Goal: Feedback & Contribution: Contribute content

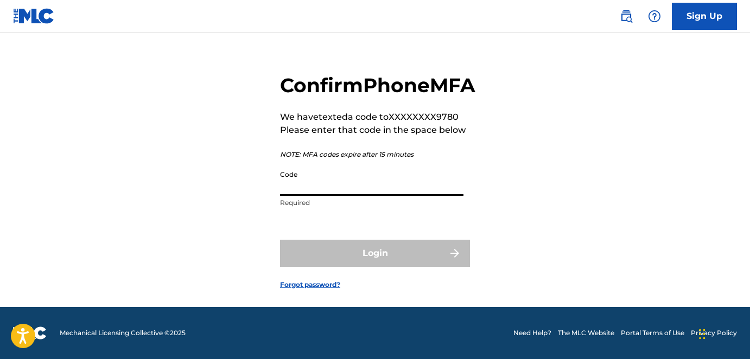
click at [343, 188] on input "Code" at bounding box center [371, 180] width 183 height 31
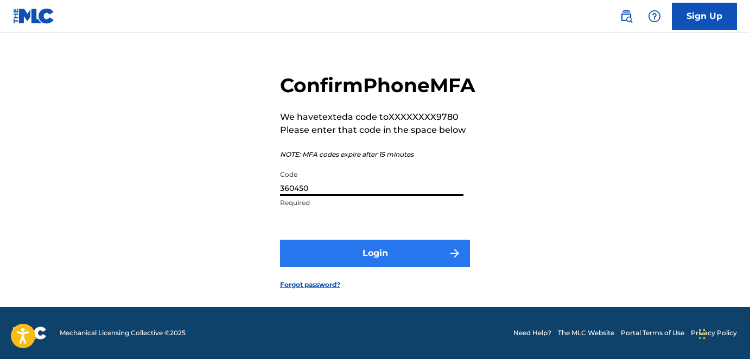
type input "360450"
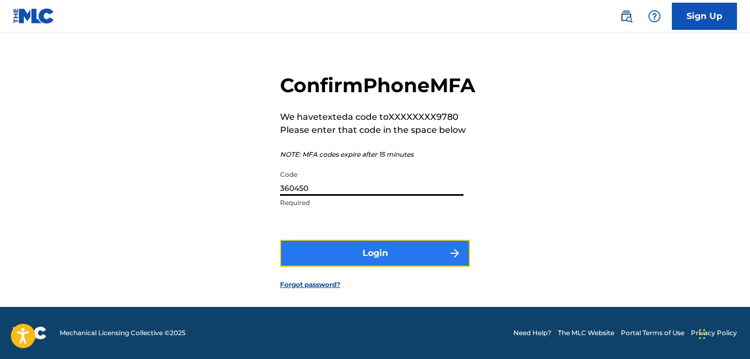
click at [381, 254] on button "Login" at bounding box center [375, 253] width 190 height 27
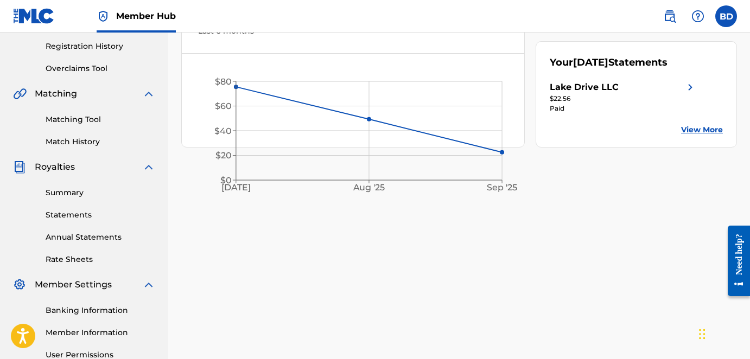
scroll to position [236, 0]
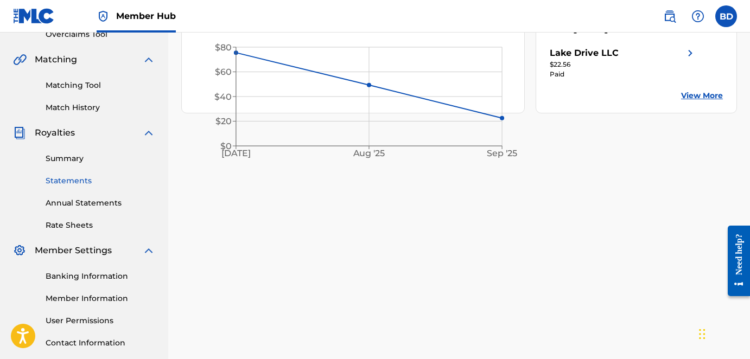
click at [76, 181] on link "Statements" at bounding box center [101, 180] width 110 height 11
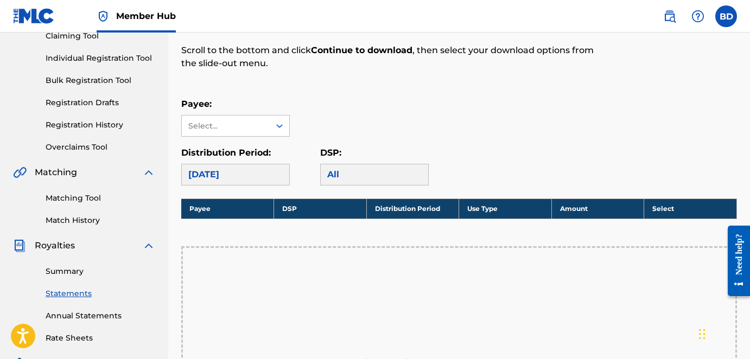
scroll to position [236, 0]
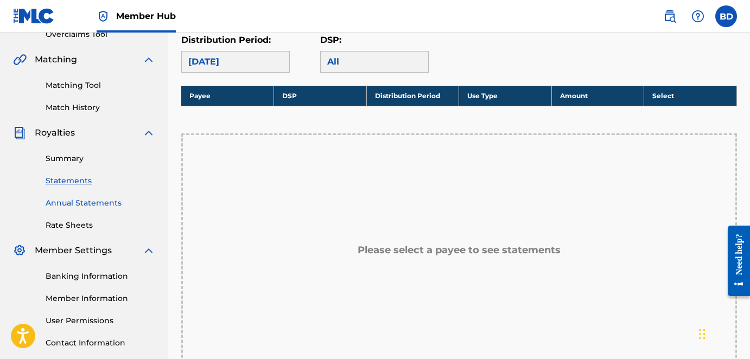
click at [73, 203] on link "Annual Statements" at bounding box center [101, 202] width 110 height 11
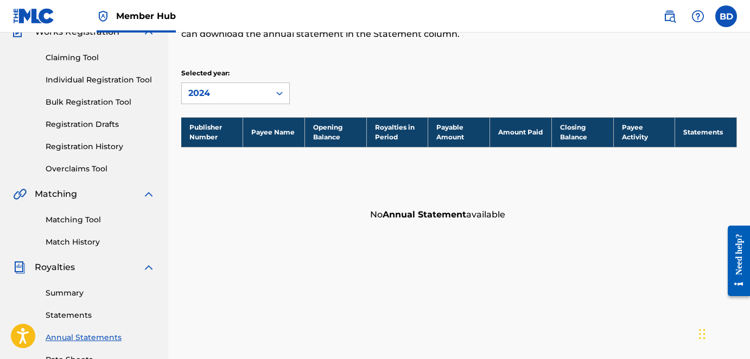
scroll to position [115, 0]
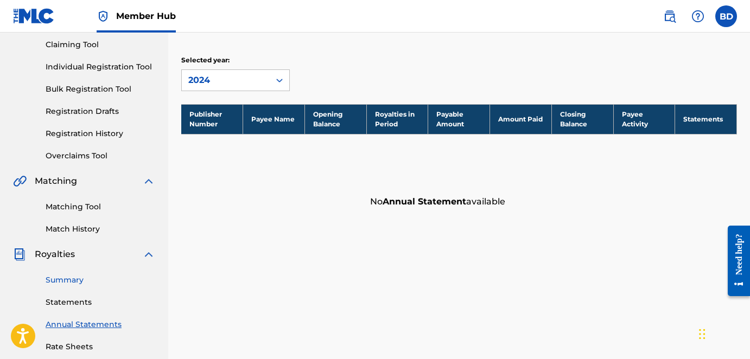
click at [63, 280] on link "Summary" at bounding box center [101, 279] width 110 height 11
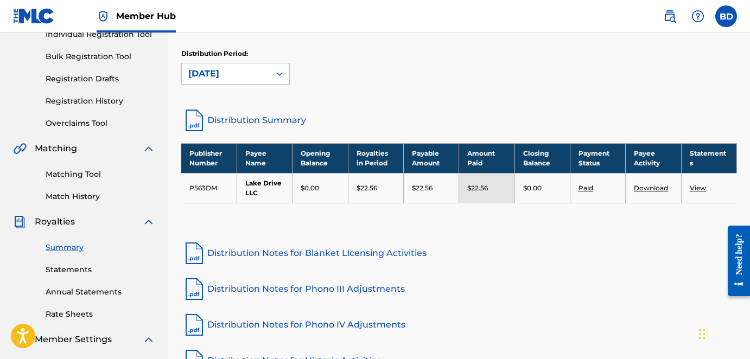
scroll to position [142, 0]
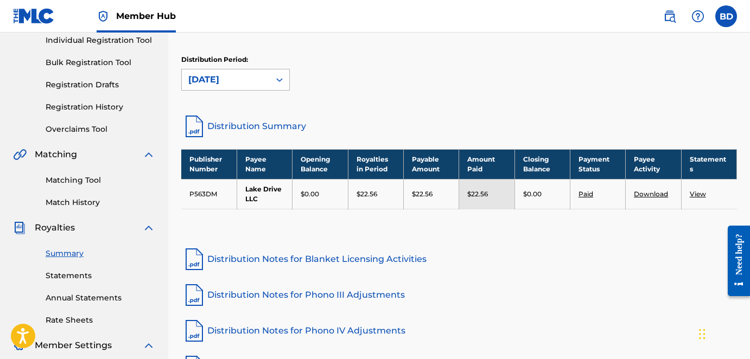
click at [254, 79] on div "[DATE]" at bounding box center [225, 79] width 75 height 13
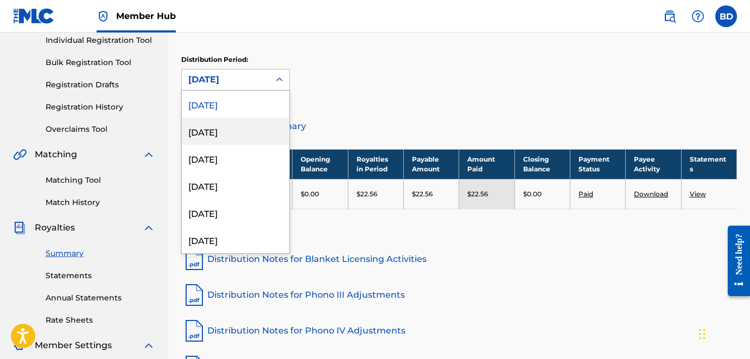
click at [240, 129] on div "[DATE]" at bounding box center [235, 131] width 107 height 27
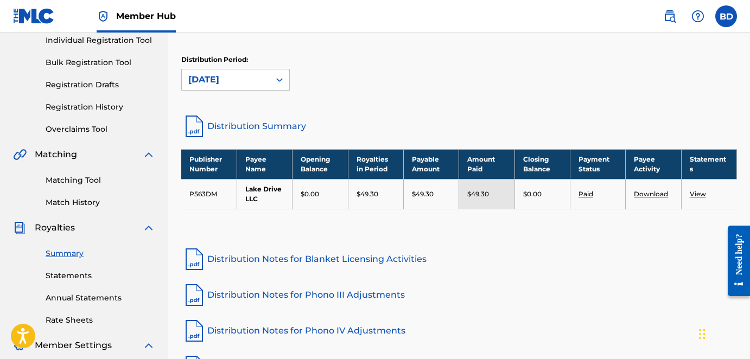
click at [233, 86] on div "[DATE]" at bounding box center [225, 79] width 75 height 13
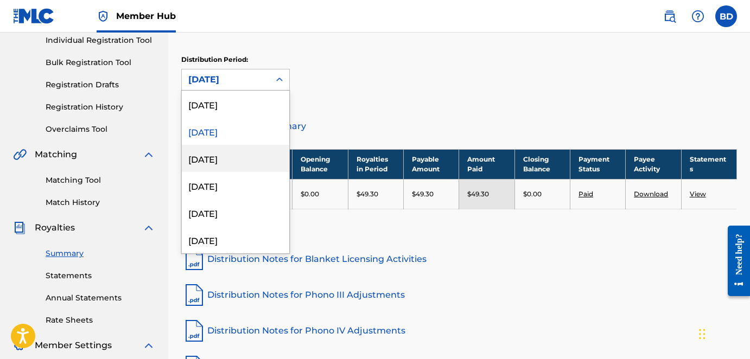
click at [227, 158] on div "[DATE]" at bounding box center [235, 158] width 107 height 27
click at [222, 87] on div "[DATE]" at bounding box center [226, 79] width 88 height 21
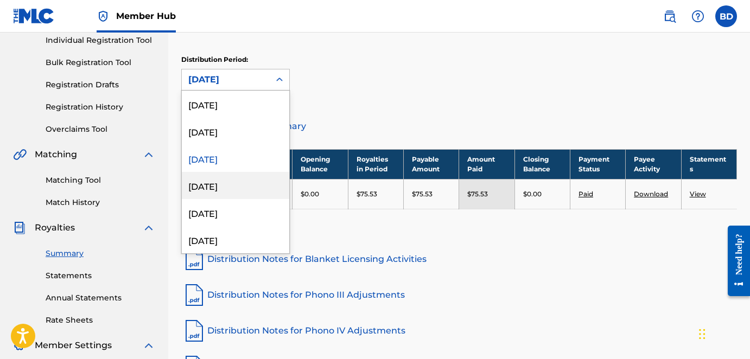
click at [216, 184] on div "[DATE]" at bounding box center [235, 185] width 107 height 27
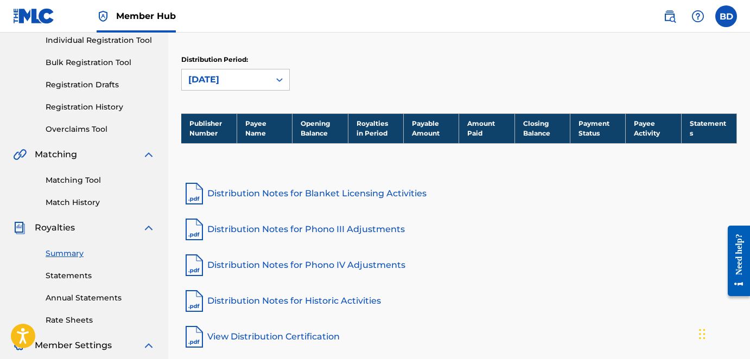
click at [237, 88] on div "[DATE]" at bounding box center [226, 79] width 88 height 21
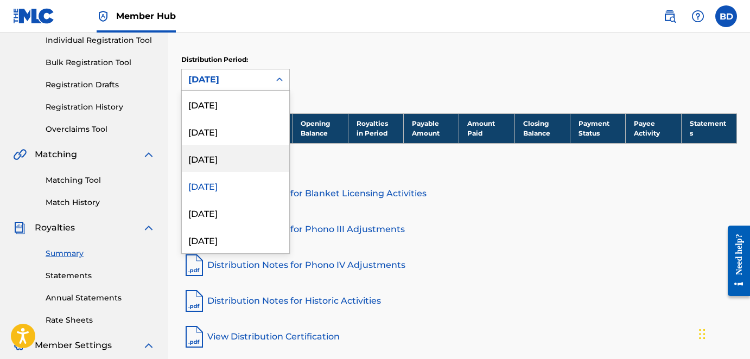
click at [223, 157] on div "[DATE]" at bounding box center [235, 158] width 107 height 27
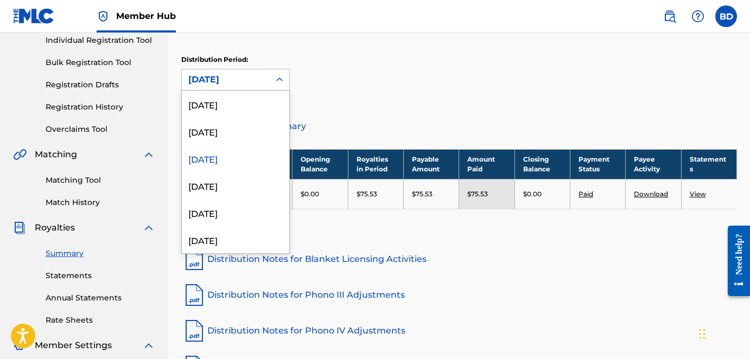
click at [235, 88] on div "[DATE]" at bounding box center [226, 79] width 88 height 21
click at [242, 135] on div "[DATE]" at bounding box center [235, 131] width 107 height 27
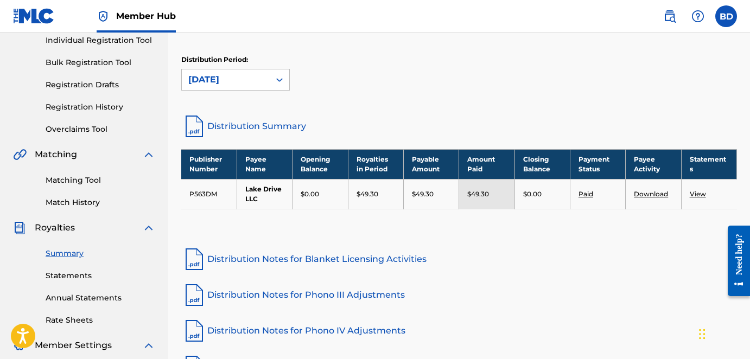
click at [240, 84] on div "[DATE]" at bounding box center [225, 79] width 75 height 13
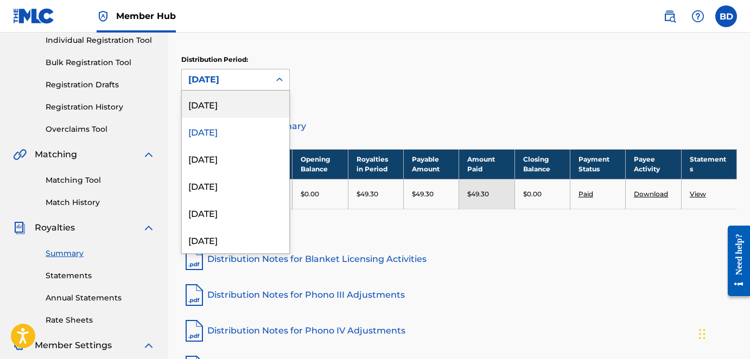
click at [246, 110] on div "[DATE]" at bounding box center [235, 104] width 107 height 27
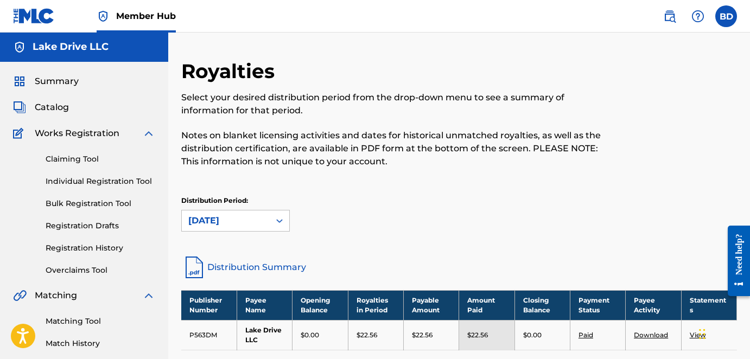
scroll to position [4, 0]
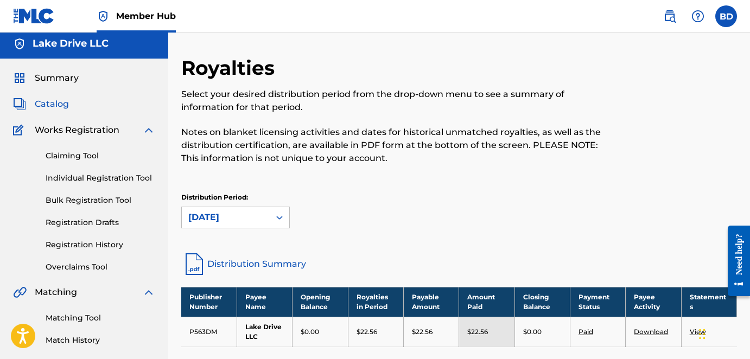
click at [52, 107] on span "Catalog" at bounding box center [52, 104] width 34 height 13
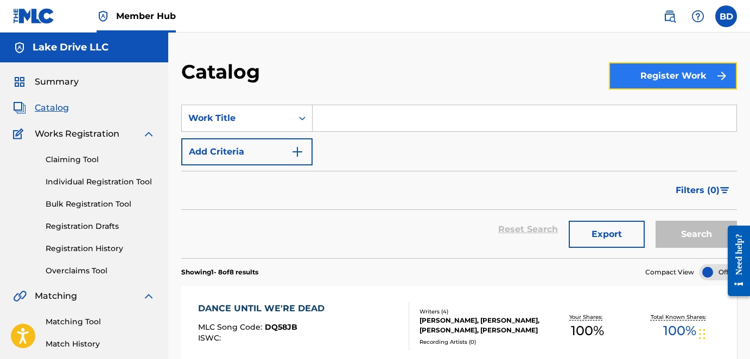
click at [657, 78] on button "Register Work" at bounding box center [673, 75] width 128 height 27
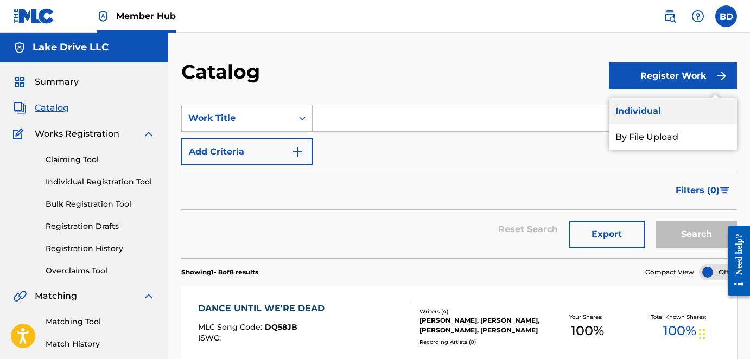
click at [647, 114] on link "Individual" at bounding box center [673, 111] width 128 height 26
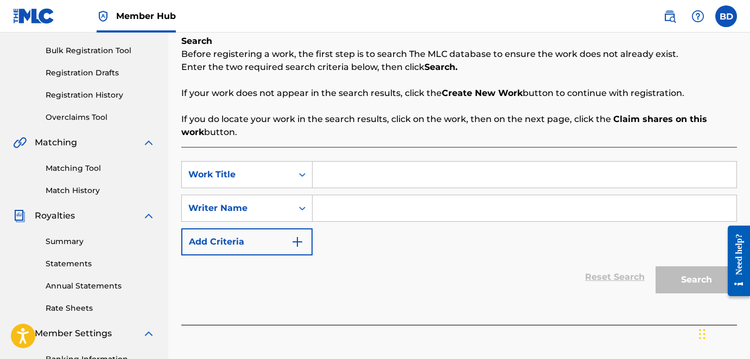
scroll to position [154, 0]
click at [344, 181] on input "Search Form" at bounding box center [524, 174] width 424 height 26
type input "Best Part"
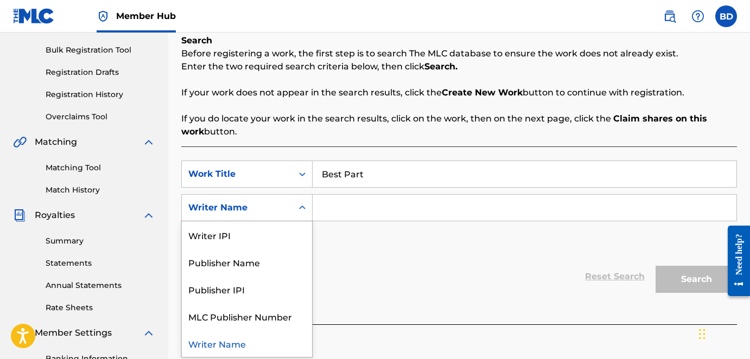
click at [255, 205] on div "Writer Name" at bounding box center [237, 207] width 98 height 13
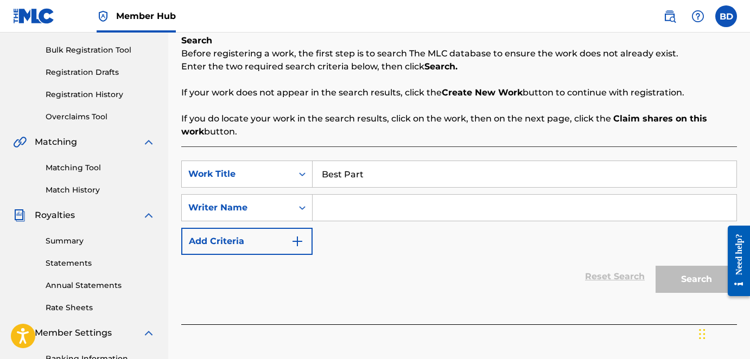
click at [347, 208] on input "Search Form" at bounding box center [524, 208] width 424 height 26
click at [272, 202] on div "Writer Name" at bounding box center [237, 207] width 98 height 13
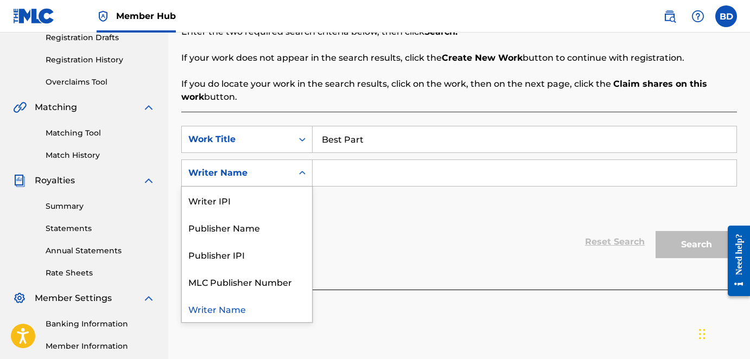
scroll to position [199, 0]
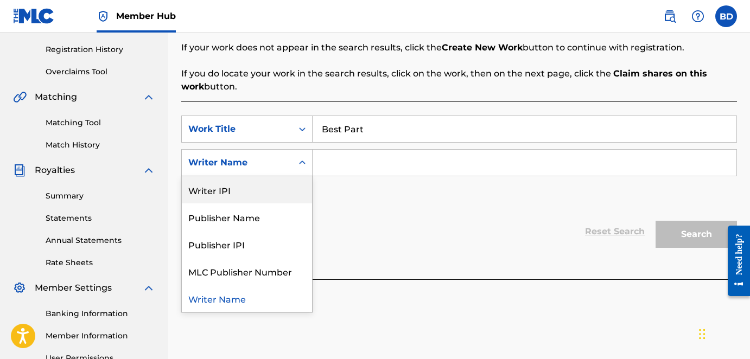
click at [250, 195] on div "Writer IPI" at bounding box center [247, 189] width 130 height 27
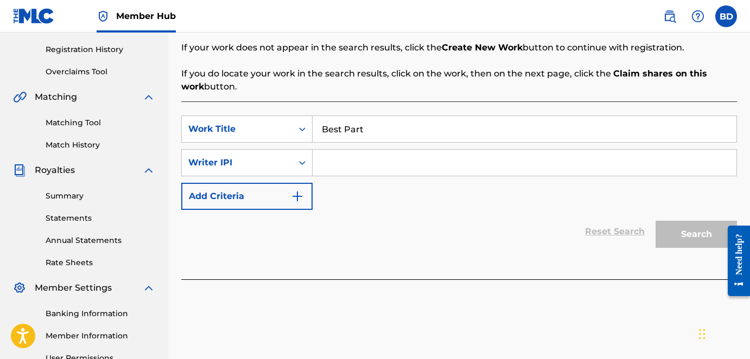
click at [363, 158] on input "Search Form" at bounding box center [524, 163] width 424 height 26
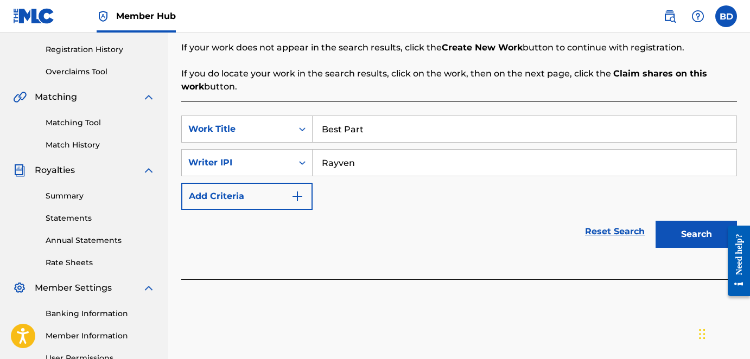
type input "Rayven"
click at [655, 221] on button "Search" at bounding box center [695, 234] width 81 height 27
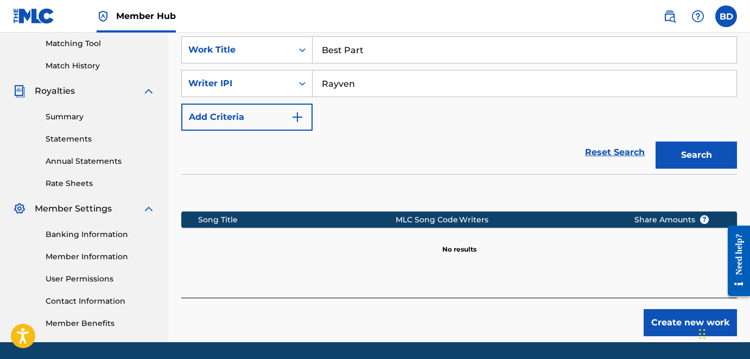
scroll to position [314, 0]
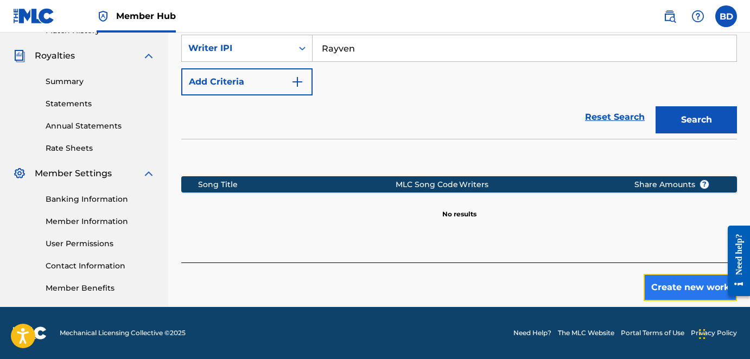
click at [659, 284] on button "Create new work" at bounding box center [689, 287] width 93 height 27
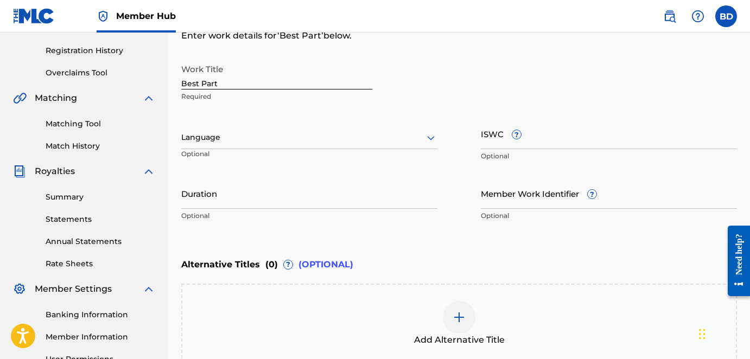
scroll to position [201, 0]
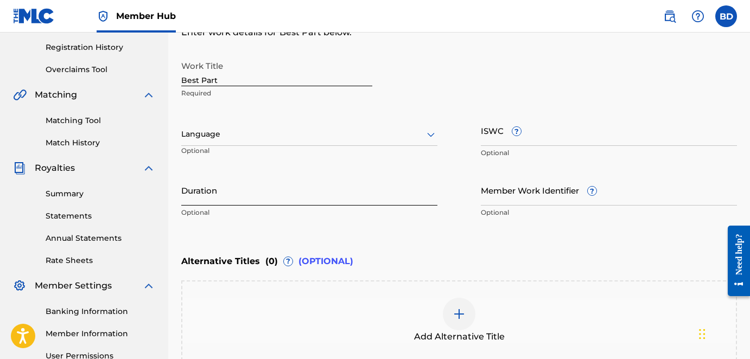
click at [298, 184] on input "Duration" at bounding box center [309, 190] width 256 height 31
